Goal: Register for event/course

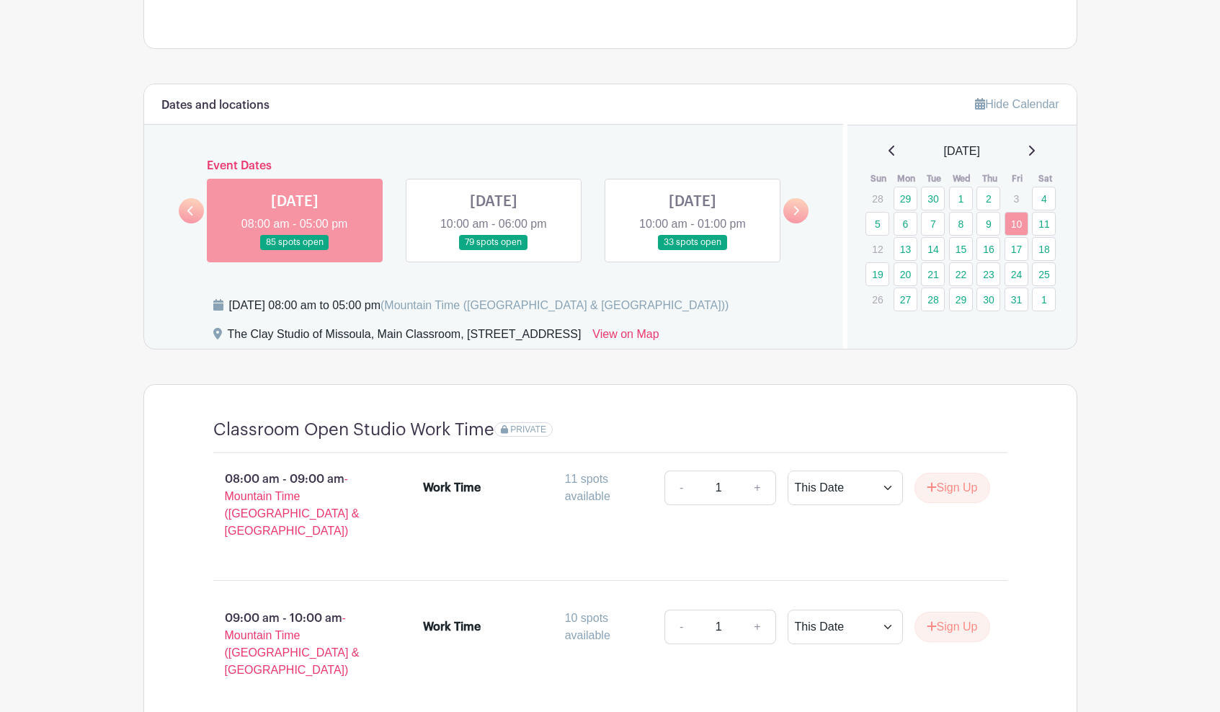
click at [494, 250] on link at bounding box center [494, 250] width 0 height 0
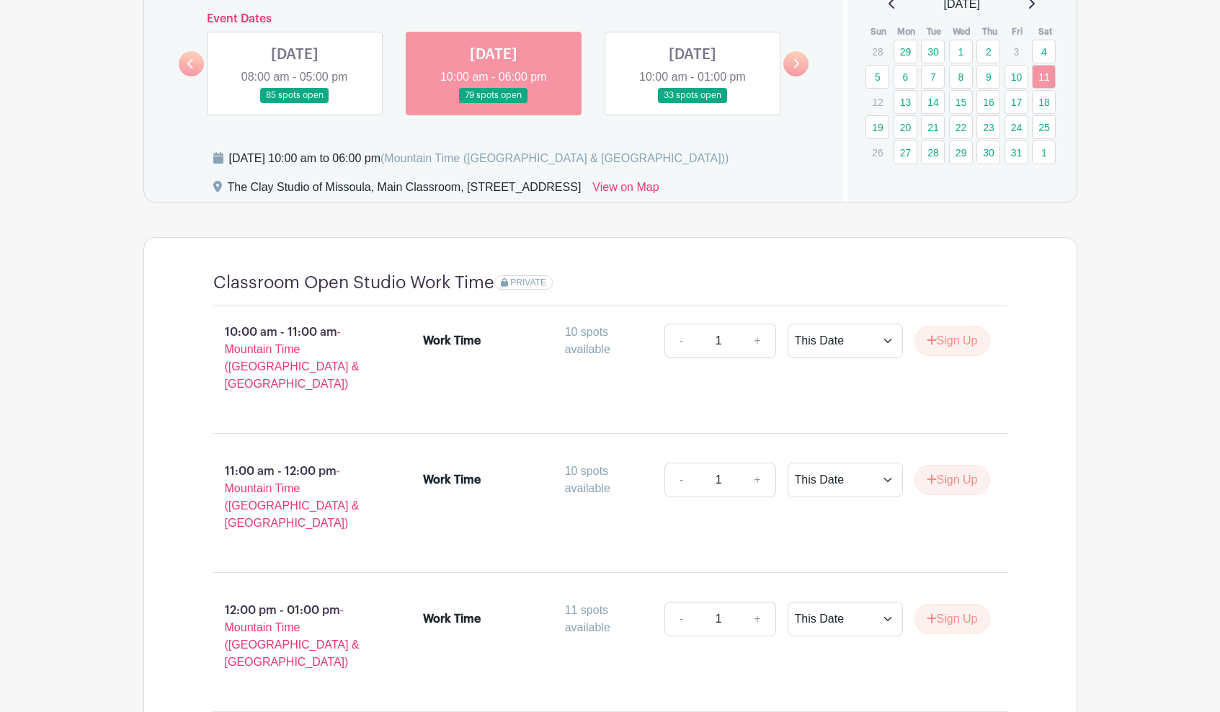
scroll to position [905, 0]
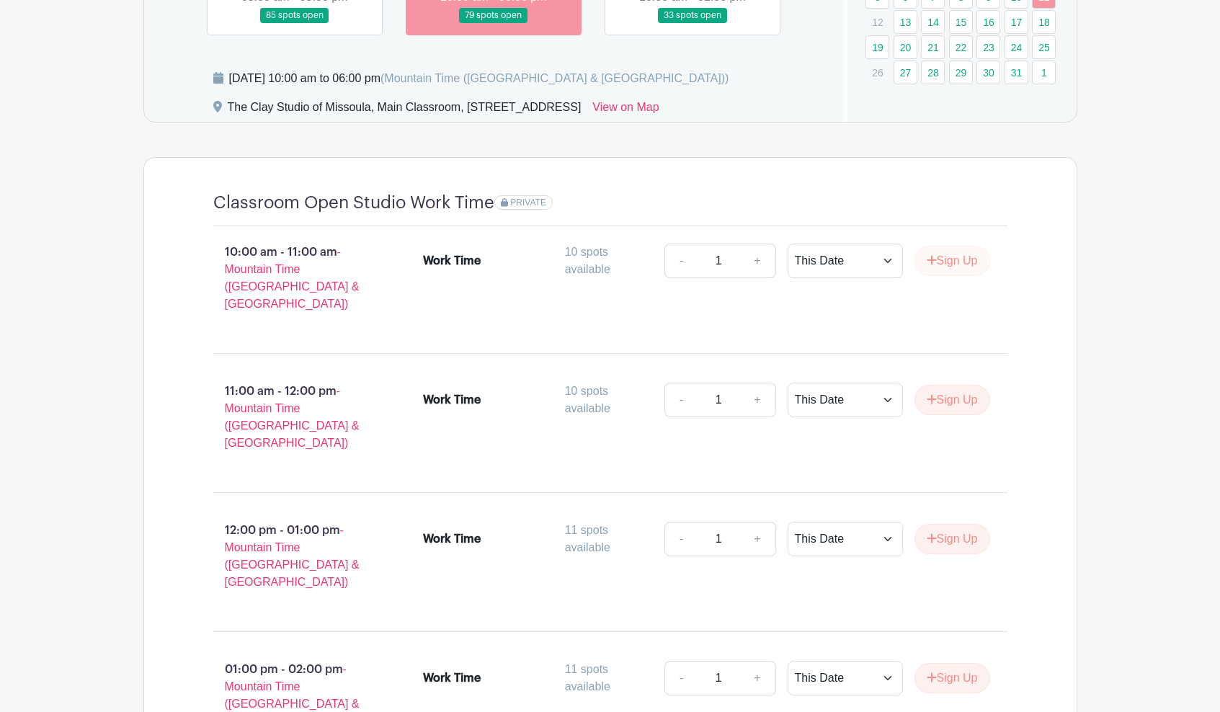
click at [977, 263] on button "Sign Up" at bounding box center [952, 261] width 76 height 30
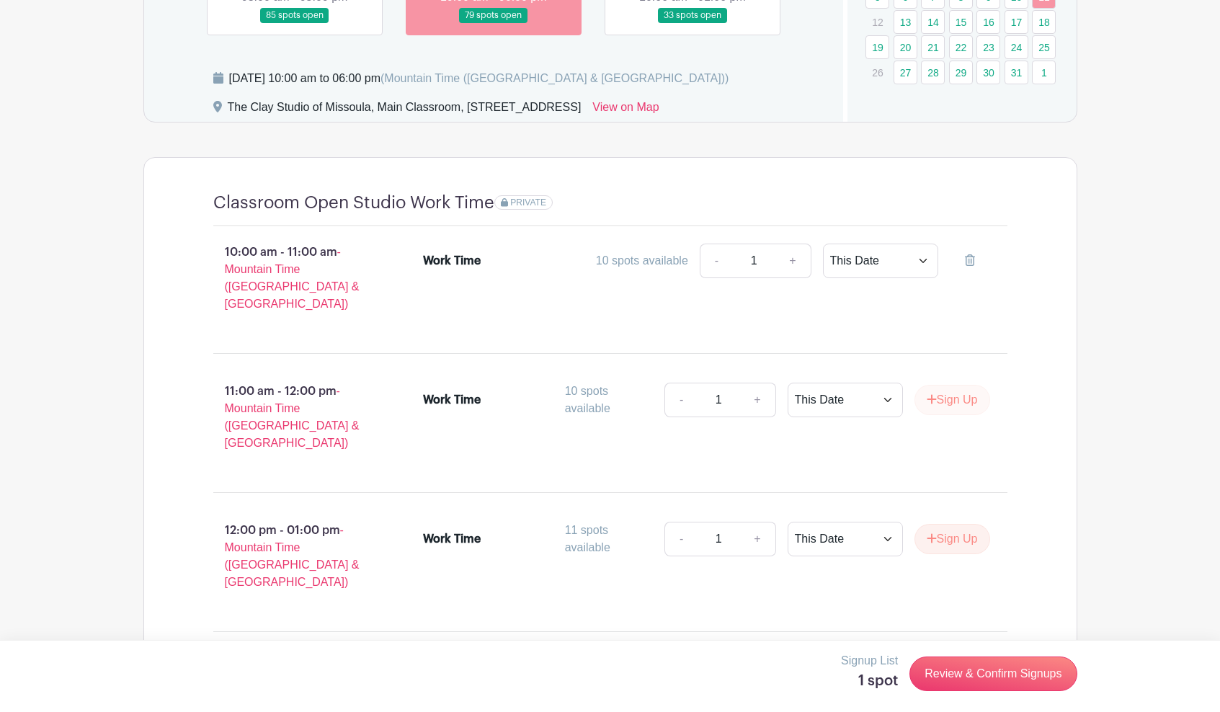
click at [963, 385] on button "Sign Up" at bounding box center [952, 400] width 76 height 30
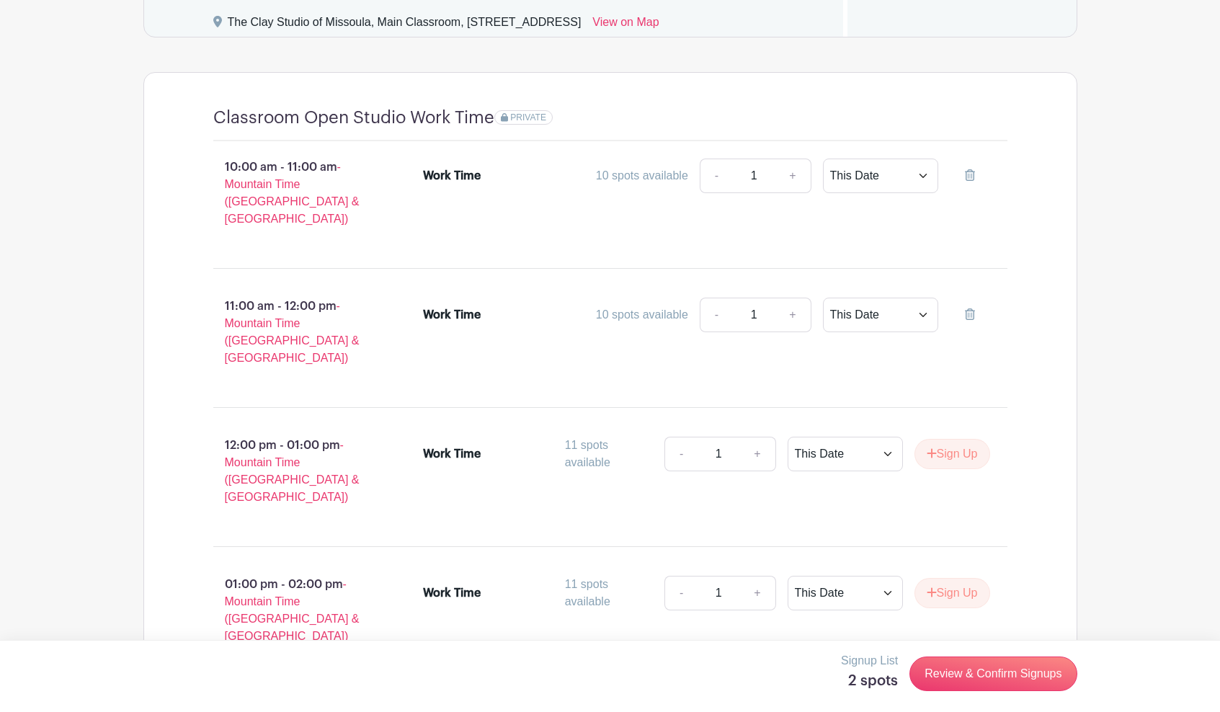
scroll to position [1011, 0]
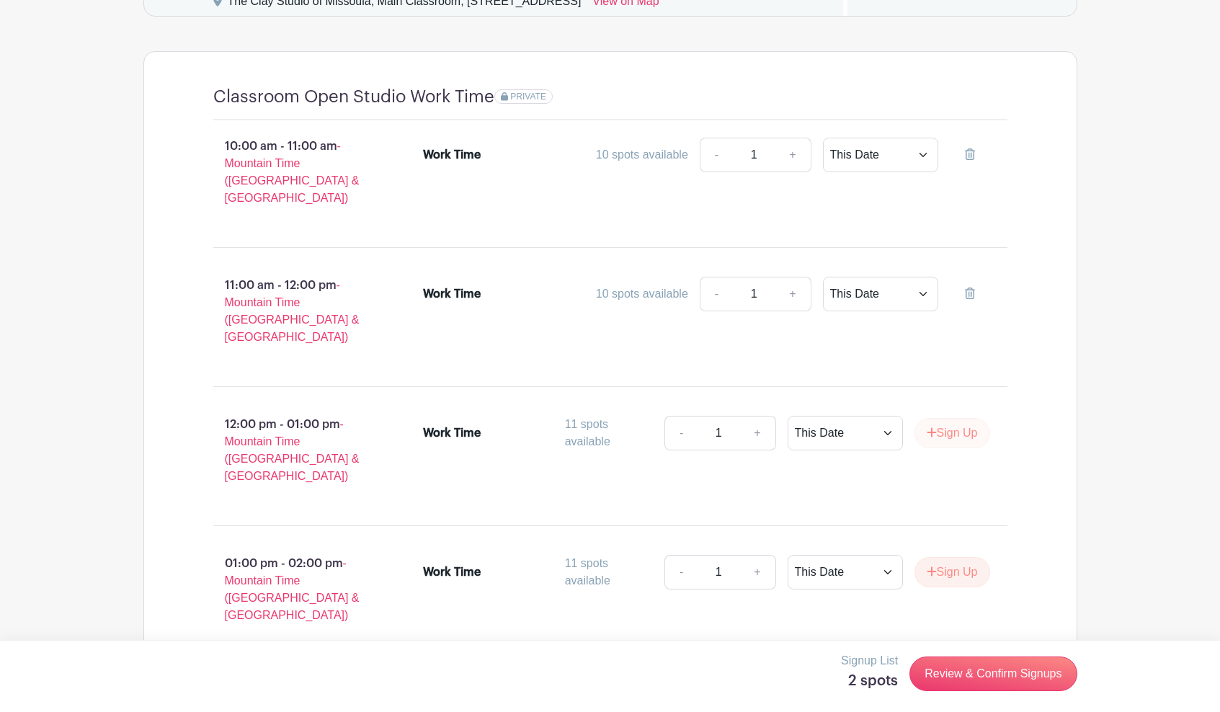
click at [953, 418] on button "Sign Up" at bounding box center [952, 433] width 76 height 30
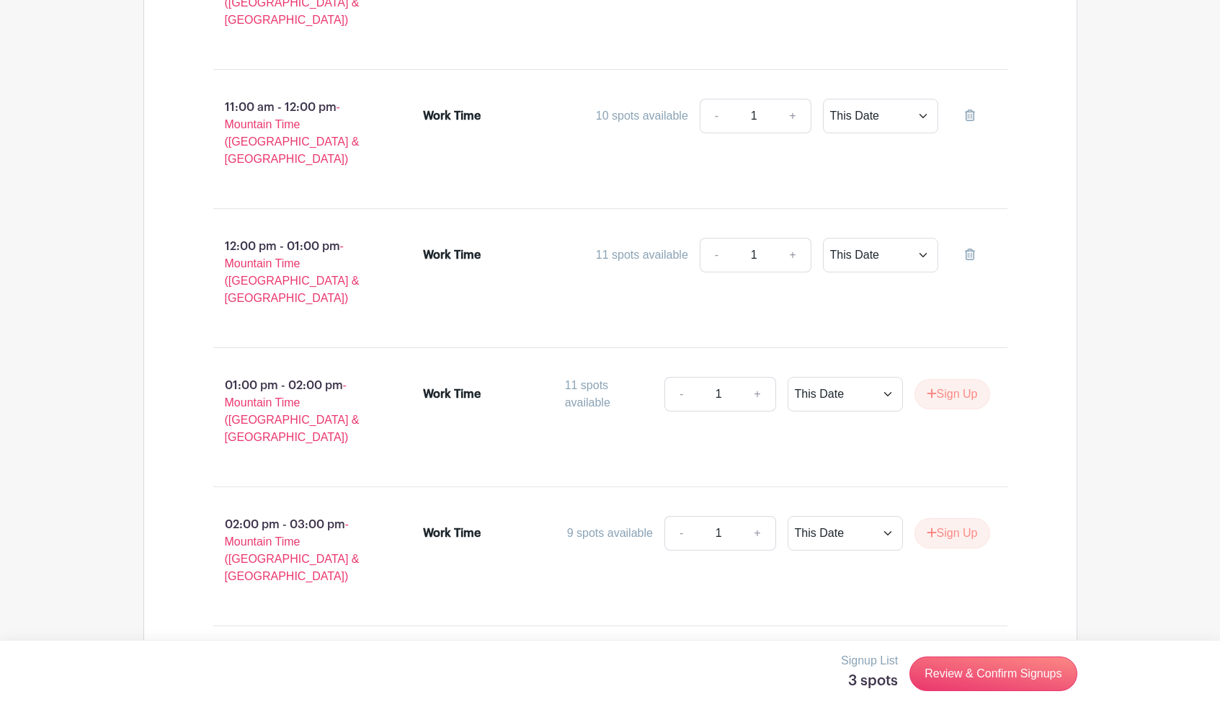
scroll to position [1211, 0]
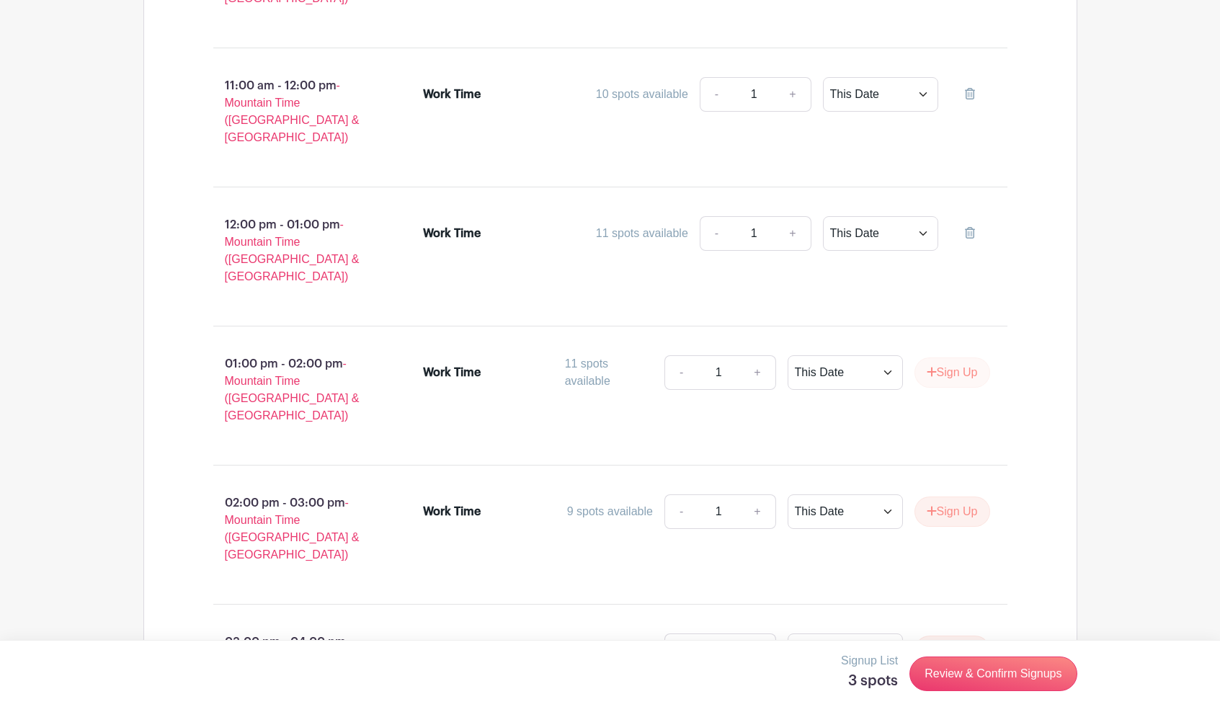
click at [948, 357] on button "Sign Up" at bounding box center [952, 372] width 76 height 30
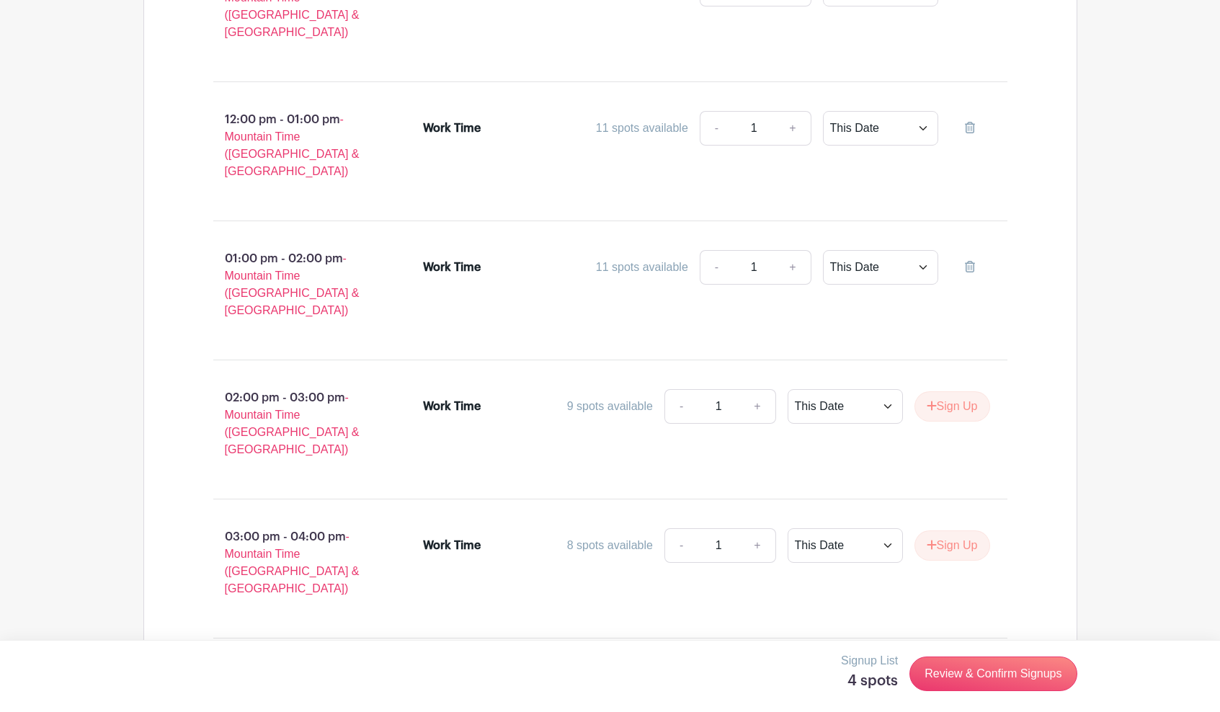
scroll to position [1353, 0]
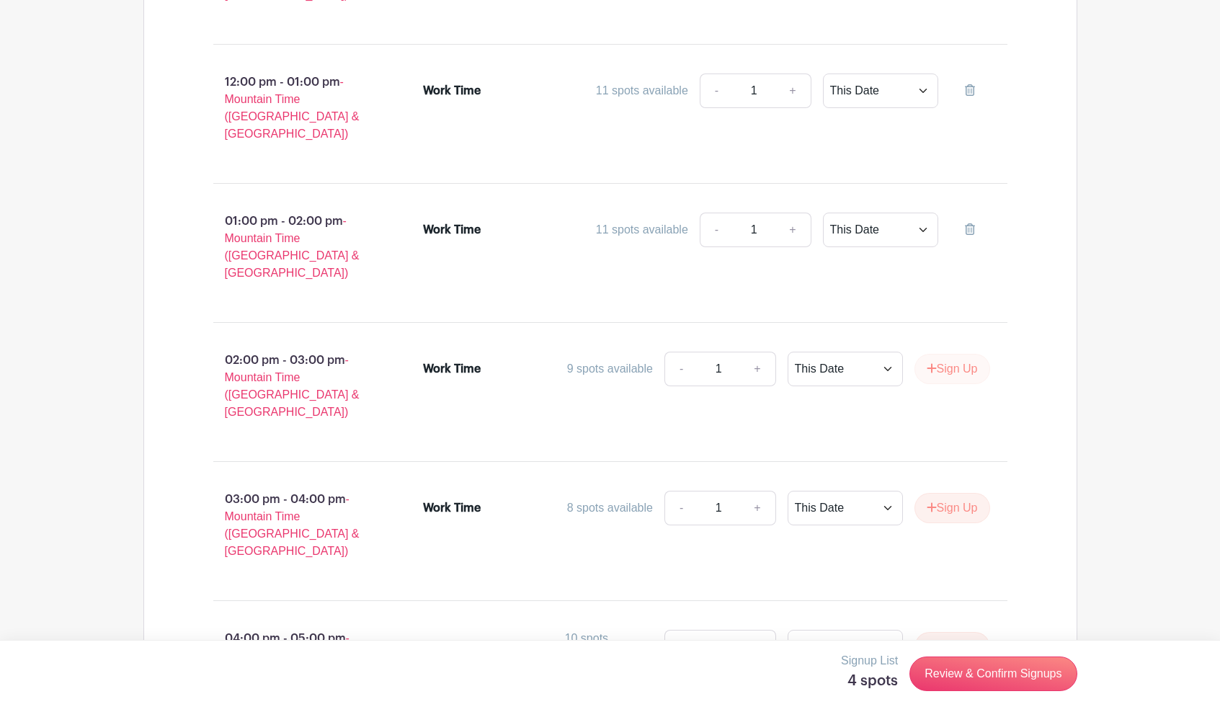
click at [948, 354] on button "Sign Up" at bounding box center [952, 369] width 76 height 30
click at [954, 493] on button "Sign Up" at bounding box center [952, 508] width 76 height 30
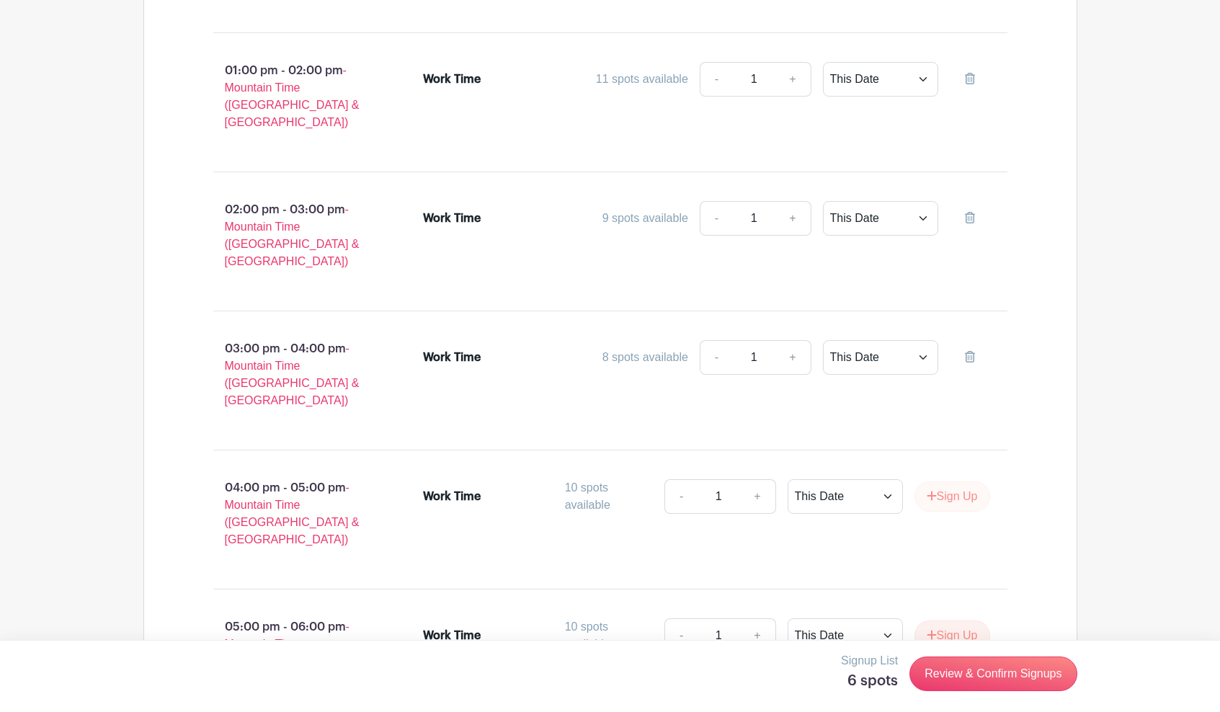
click at [954, 481] on button "Sign Up" at bounding box center [952, 496] width 76 height 30
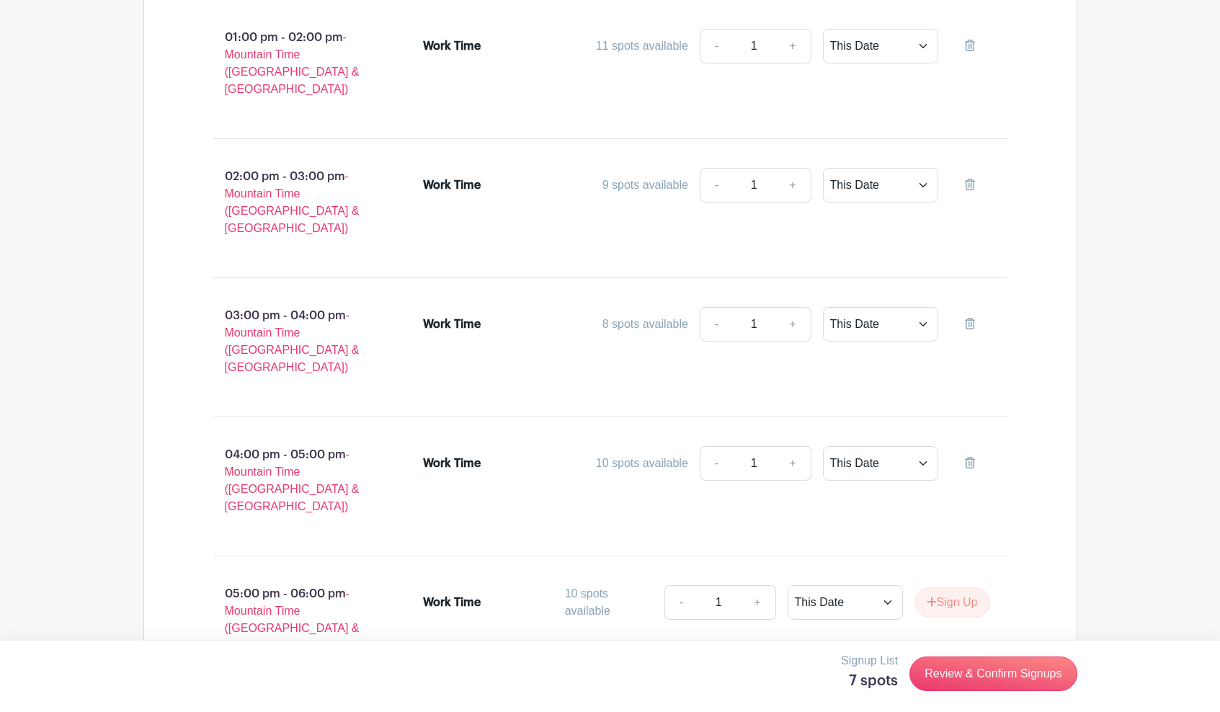
scroll to position [1536, 0]
click at [948, 589] on button "Sign Up" at bounding box center [952, 604] width 76 height 30
click at [963, 668] on link "Review & Confirm Signups" at bounding box center [992, 673] width 167 height 35
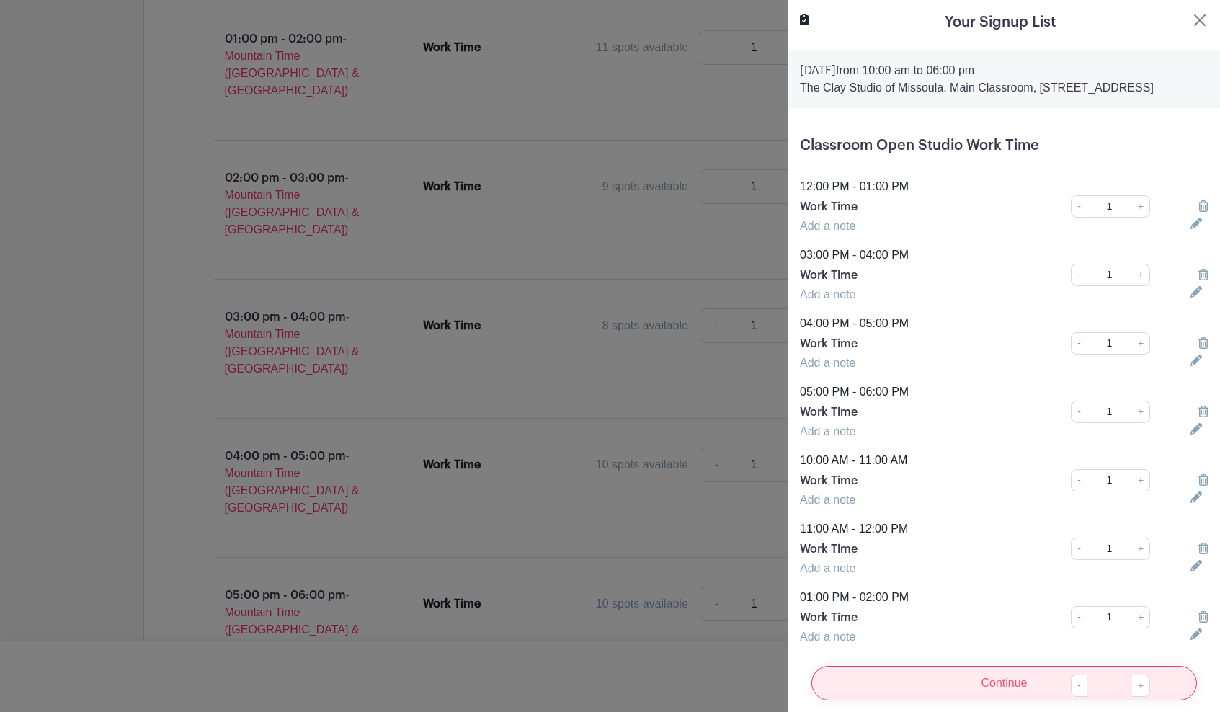
click at [923, 685] on input "Continue" at bounding box center [1004, 683] width 386 height 35
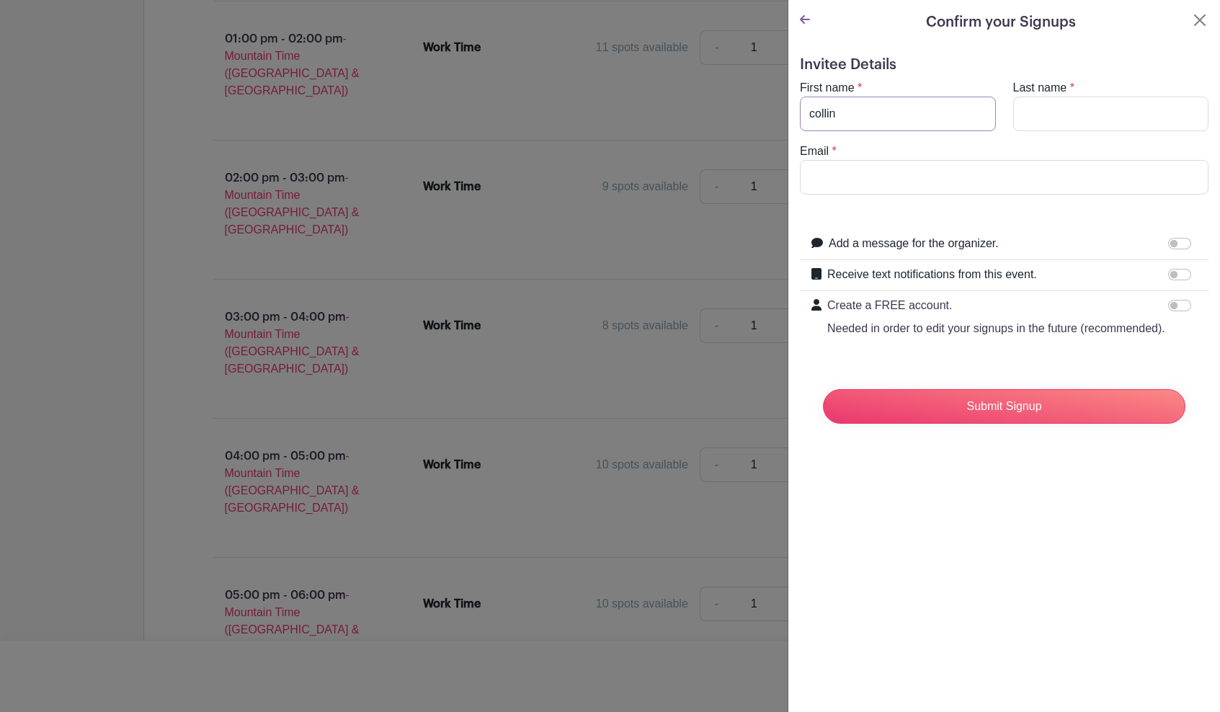
type input "collin"
type input "voitk"
type input "[EMAIL_ADDRESS][DOMAIN_NAME]"
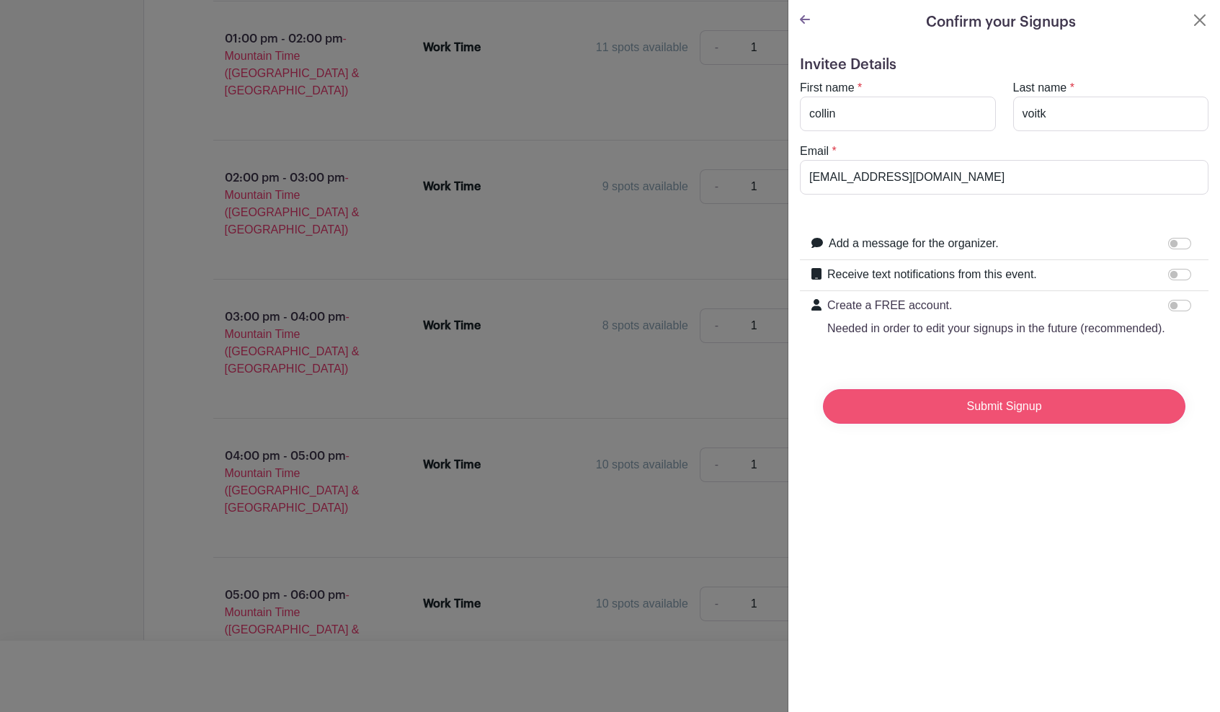
click at [965, 410] on input "Submit Signup" at bounding box center [1004, 406] width 362 height 35
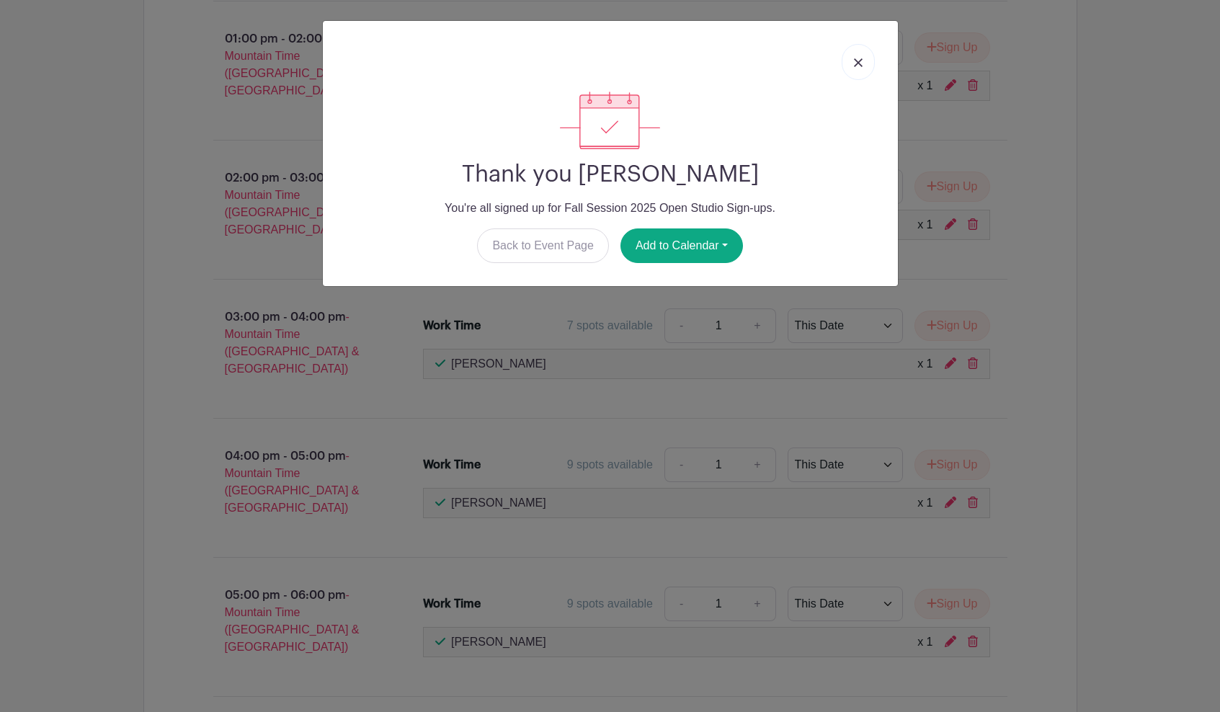
click at [857, 66] on img at bounding box center [858, 62] width 9 height 9
